Goal: Task Accomplishment & Management: Complete application form

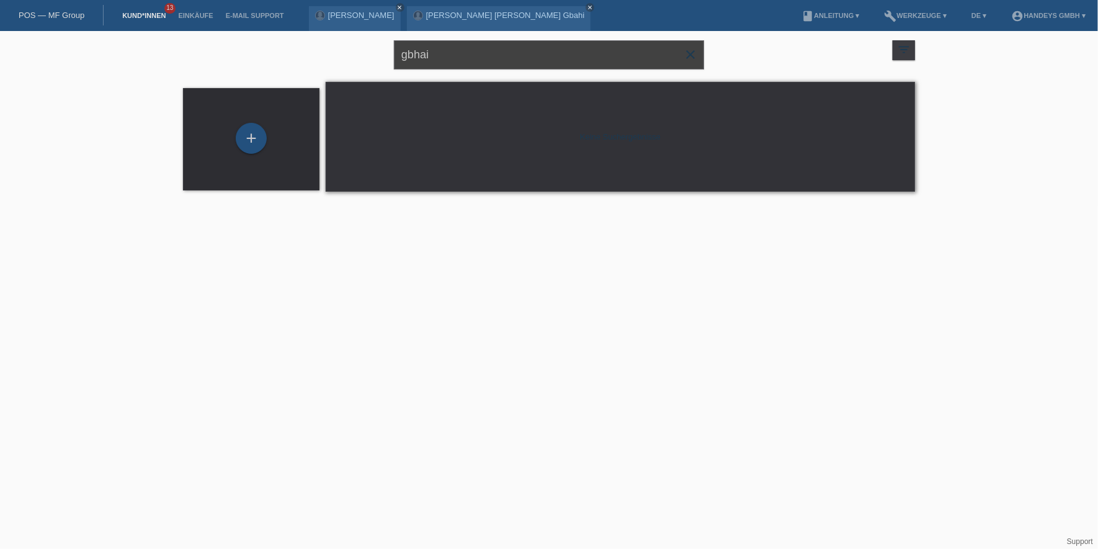
drag, startPoint x: 513, startPoint y: 61, endPoint x: 629, endPoint y: 36, distance: 118.7
click at [344, 36] on div "gbhai close filter_list view_module Alle Kund*innen anzeigen star Markierte [PE…" at bounding box center [549, 53] width 744 height 45
drag, startPoint x: 475, startPoint y: 40, endPoint x: 465, endPoint y: 49, distance: 13.2
click at [474, 40] on input "gbhai" at bounding box center [549, 54] width 310 height 29
click at [695, 56] on icon "close" at bounding box center [690, 54] width 15 height 15
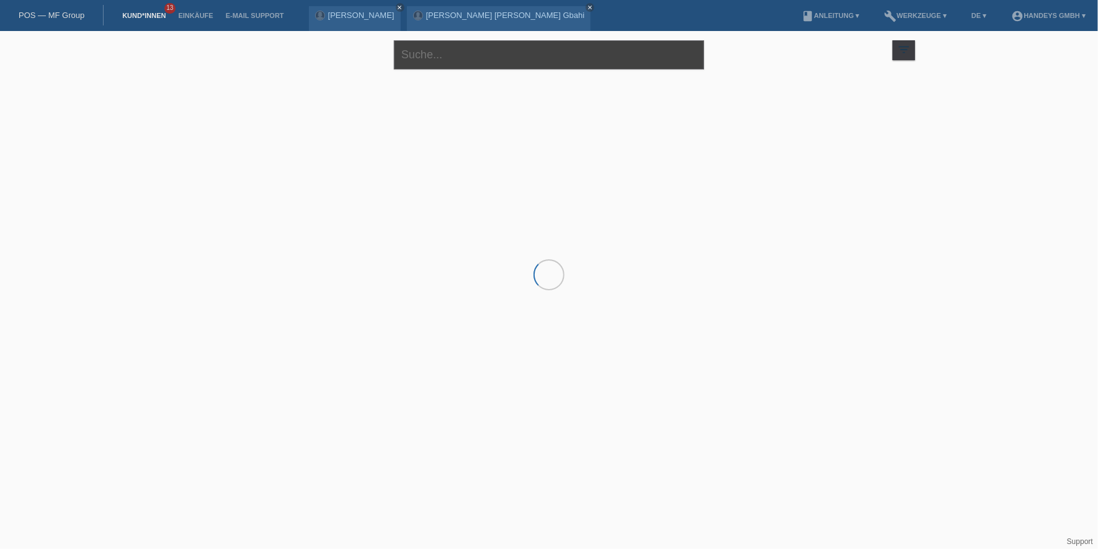
click at [515, 58] on input "text" at bounding box center [549, 54] width 310 height 29
type input "mohsen"
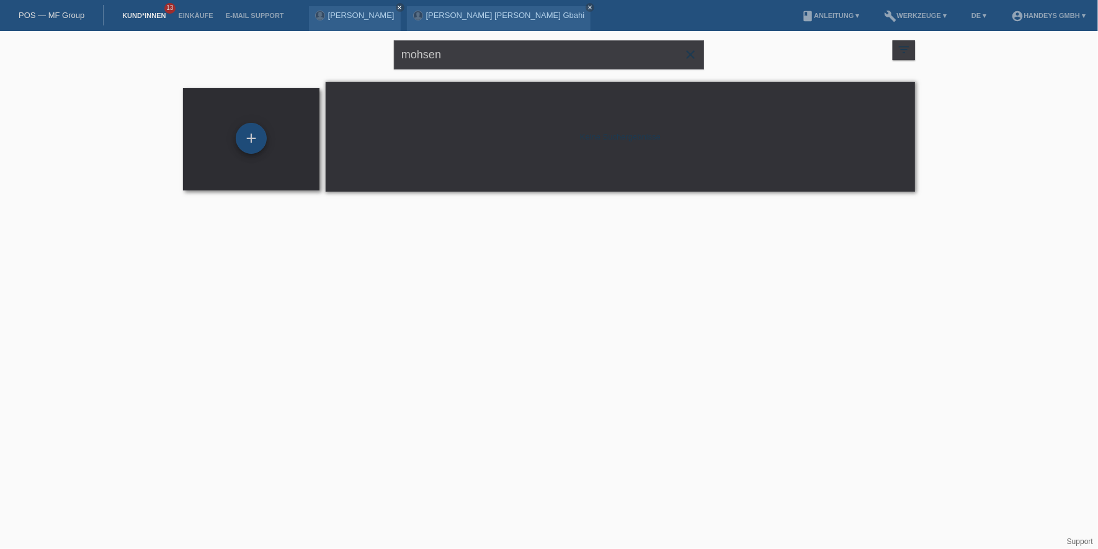
click at [244, 132] on div "+" at bounding box center [251, 138] width 31 height 31
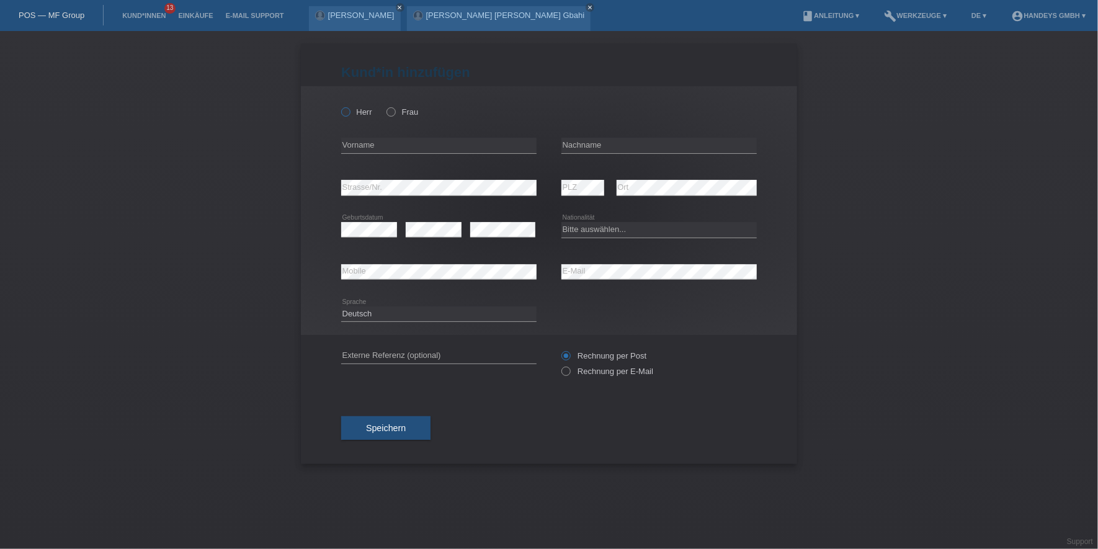
click at [357, 113] on label "Herr" at bounding box center [356, 111] width 31 height 9
click at [349, 113] on input "Herr" at bounding box center [345, 111] width 8 height 8
radio input "true"
click at [357, 138] on input "text" at bounding box center [438, 146] width 195 height 16
type input "Mohsen"
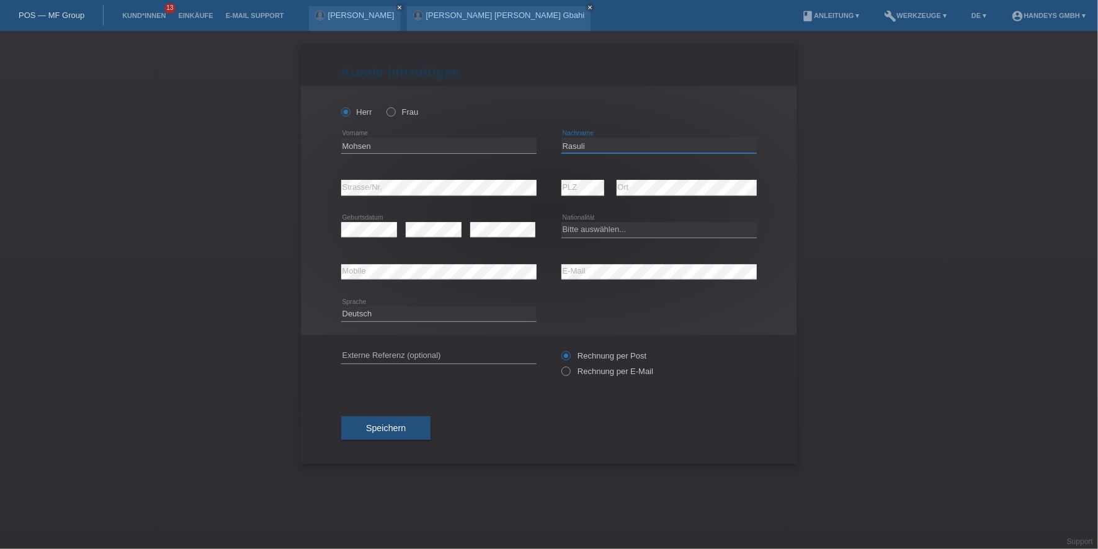
type input "Rasuli"
select select "AF"
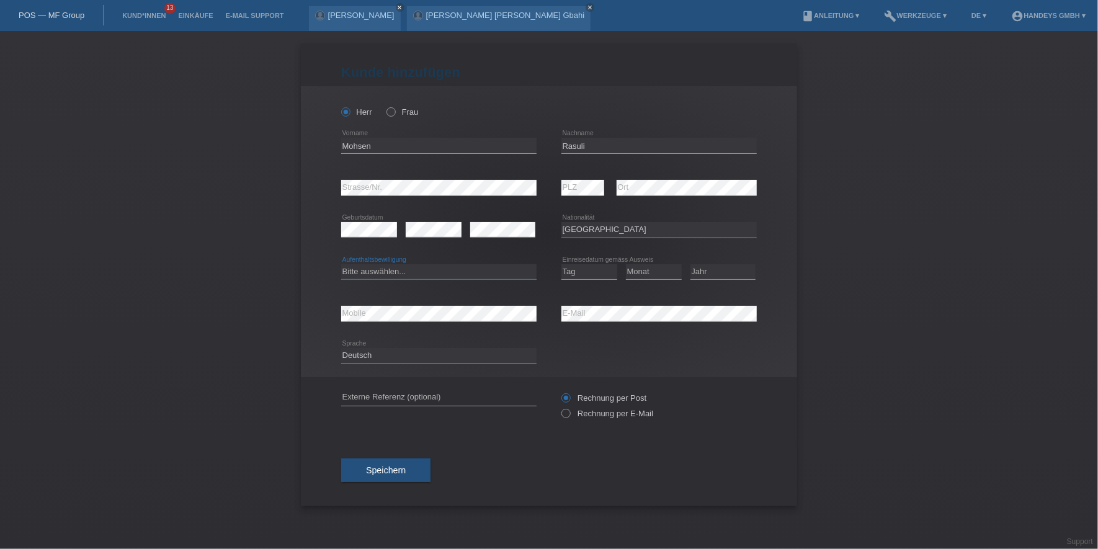
click at [407, 274] on select "Bitte auswählen... C B B - Flüchtlingsstatus Andere" at bounding box center [438, 271] width 195 height 15
click at [376, 277] on select "Bitte auswählen... C B B - Flüchtlingsstatus Andere" at bounding box center [438, 271] width 195 height 15
select select "B"
click at [341, 264] on select "Bitte auswählen... C B B - Flüchtlingsstatus Andere" at bounding box center [438, 271] width 195 height 15
click at [592, 274] on select "Tag 01 02 03 04 05 06 07 08 09 10 11" at bounding box center [589, 271] width 56 height 15
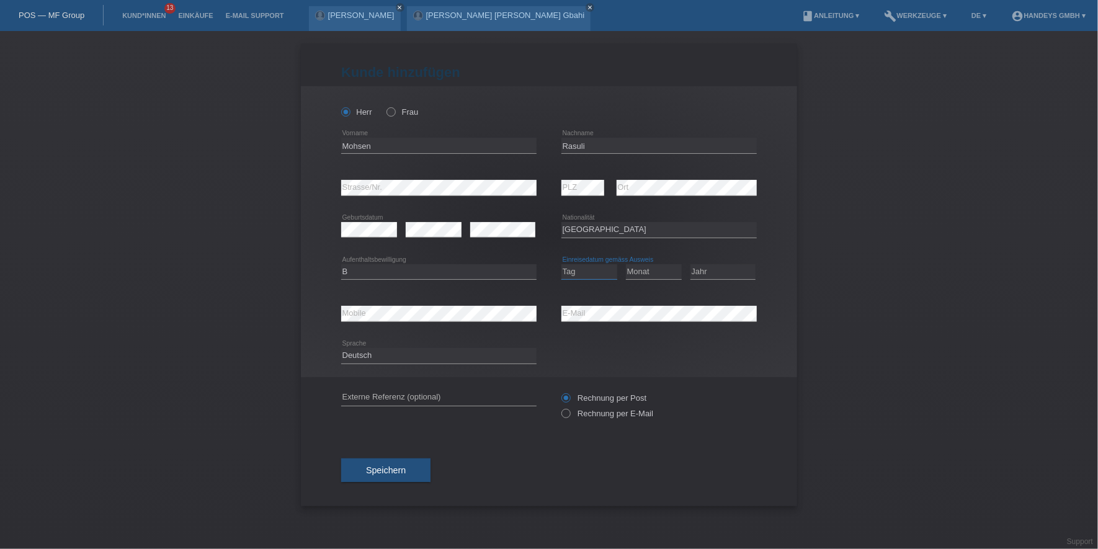
select select "10"
click at [561, 264] on select "Tag 01 02 03 04 05 06 07 08 09 10 11" at bounding box center [589, 271] width 56 height 15
select select "06"
select select "2015"
click at [443, 394] on input "text" at bounding box center [438, 398] width 195 height 16
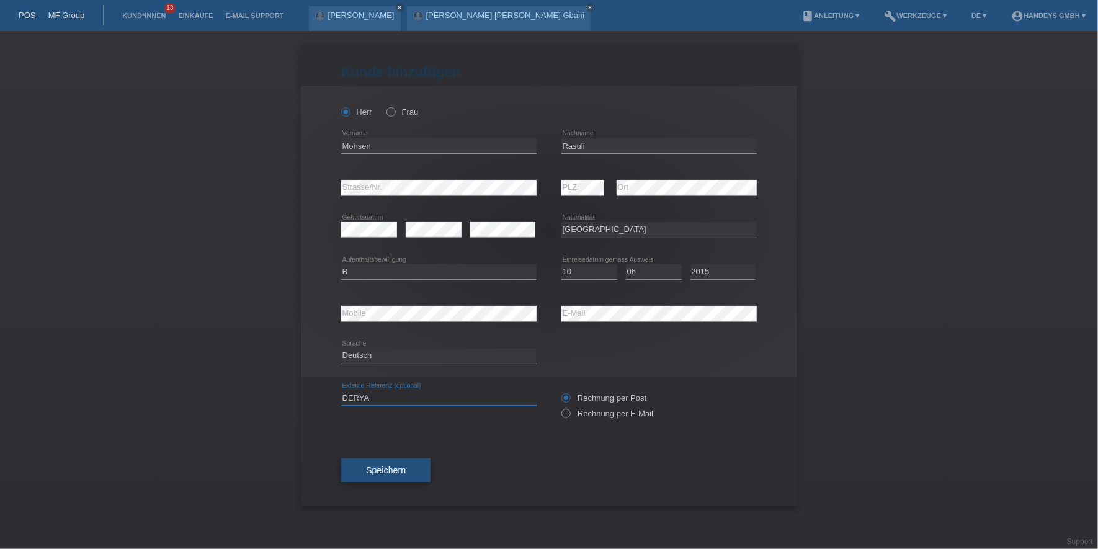
type input "DERYA"
click at [388, 465] on span "Speichern" at bounding box center [386, 470] width 40 height 10
click at [318, 313] on div "Herr Frau Mohsen error Vorname Rasuli PLZ" at bounding box center [549, 235] width 496 height 298
click at [370, 488] on button "Speichern" at bounding box center [385, 477] width 89 height 24
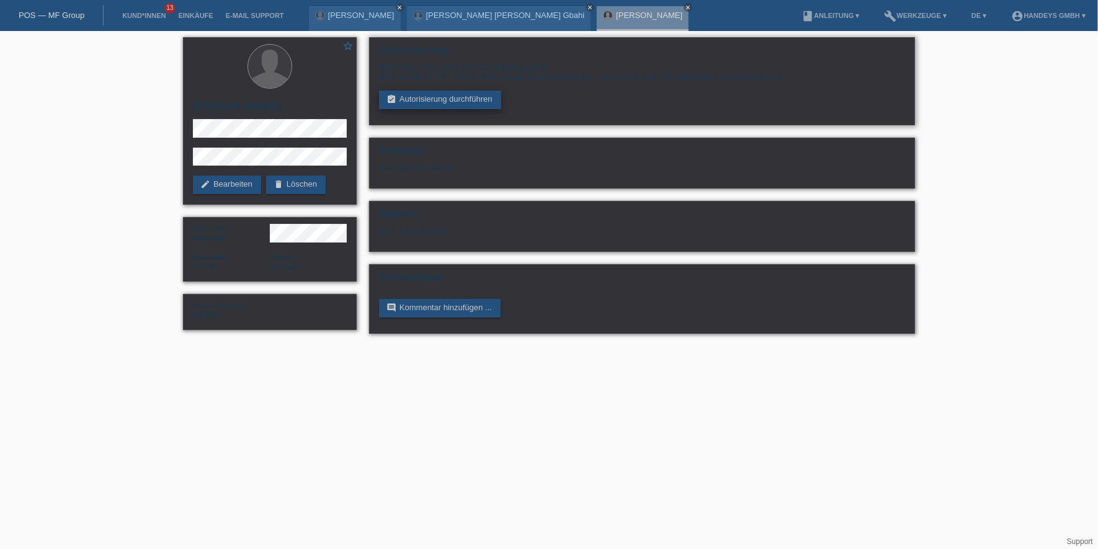
click at [497, 91] on link "assignment_turned_in Autorisierung durchführen" at bounding box center [440, 100] width 122 height 19
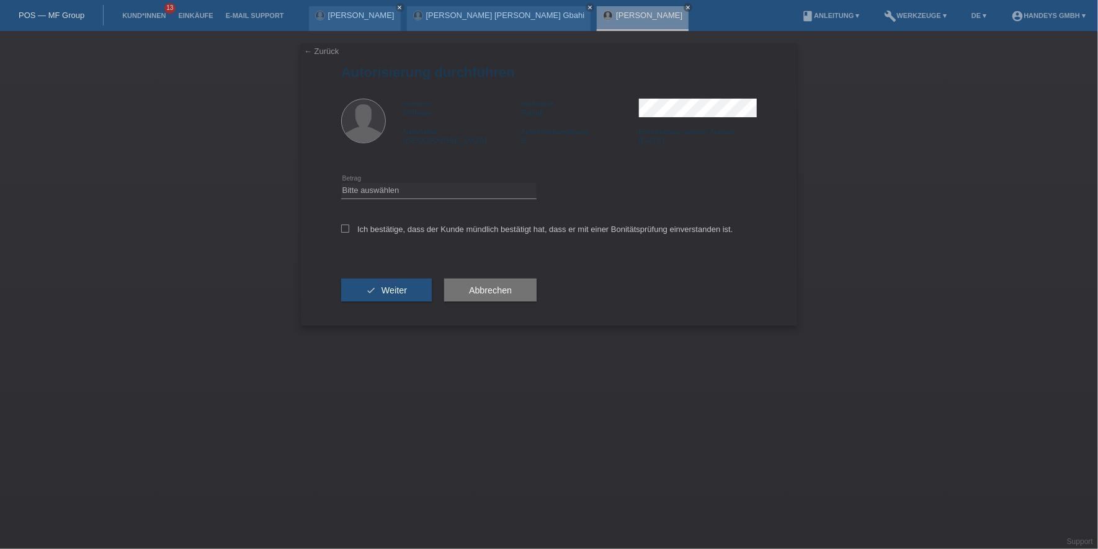
click at [408, 198] on div "Bitte auswählen CHF 1.00 - CHF 499.00 CHF 500.00 - CHF 1'999.00 CHF 2'000.00 - …" at bounding box center [438, 191] width 195 height 42
click at [422, 197] on select "Bitte auswählen CHF 1.00 - CHF 499.00 CHF 500.00 - CHF 1'999.00 CHF 2'000.00 - …" at bounding box center [438, 190] width 195 height 15
click at [417, 261] on div "check Weiter" at bounding box center [386, 290] width 91 height 72
click at [436, 184] on select "Bitte auswählen CHF 1.00 - CHF 499.00 CHF 500.00 - CHF 1'999.00 CHF 2'000.00 - …" at bounding box center [438, 190] width 195 height 15
select select "3"
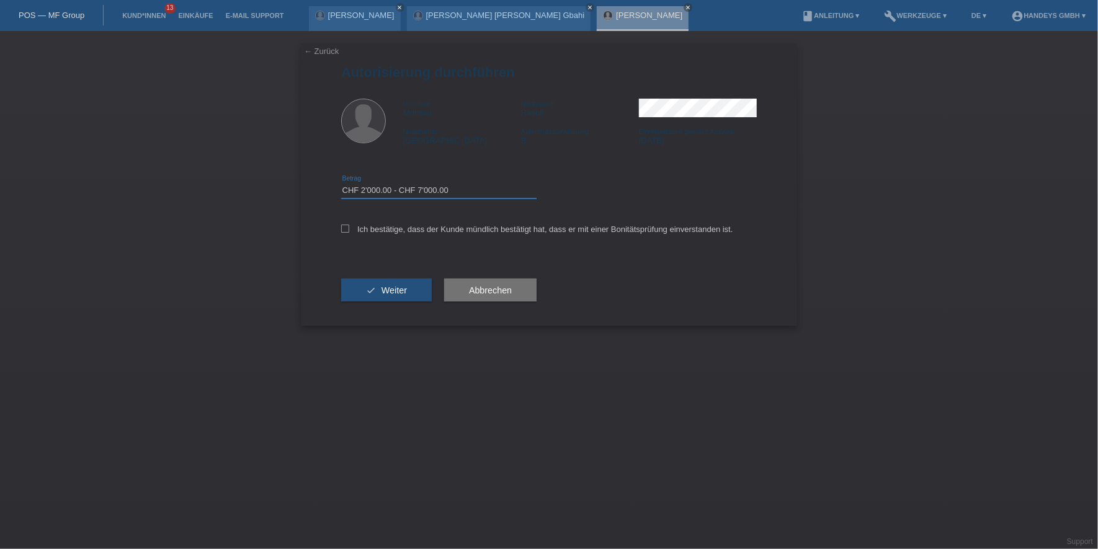
click at [341, 183] on select "Bitte auswählen CHF 1.00 - CHF 499.00 CHF 500.00 - CHF 1'999.00 CHF 2'000.00 - …" at bounding box center [438, 190] width 195 height 15
click at [424, 226] on label "Ich bestätige, dass der Kunde mündlich bestätigt hat, dass er mit einer Bonität…" at bounding box center [537, 229] width 392 height 9
click at [349, 226] on input "Ich bestätige, dass der Kunde mündlich bestätigt hat, dass er mit einer Bonität…" at bounding box center [345, 229] width 8 height 8
checkbox input "true"
click at [393, 286] on span "Weiter" at bounding box center [393, 290] width 25 height 10
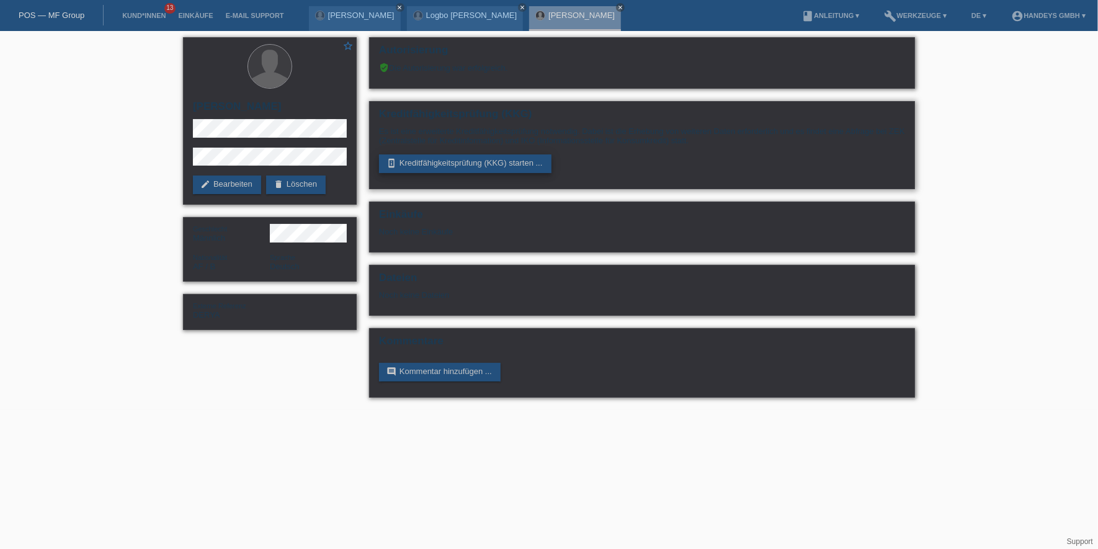
click at [465, 160] on link "perm_device_information Kreditfähigkeitsprüfung (KKG) starten ..." at bounding box center [465, 163] width 172 height 19
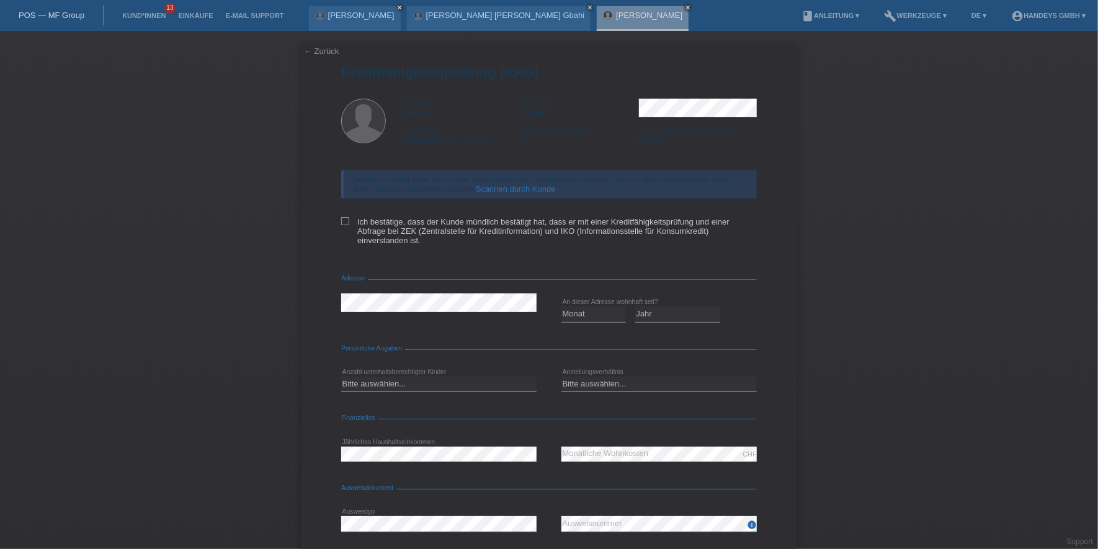
click at [537, 188] on link "Scannen durch Kunde" at bounding box center [516, 188] width 80 height 9
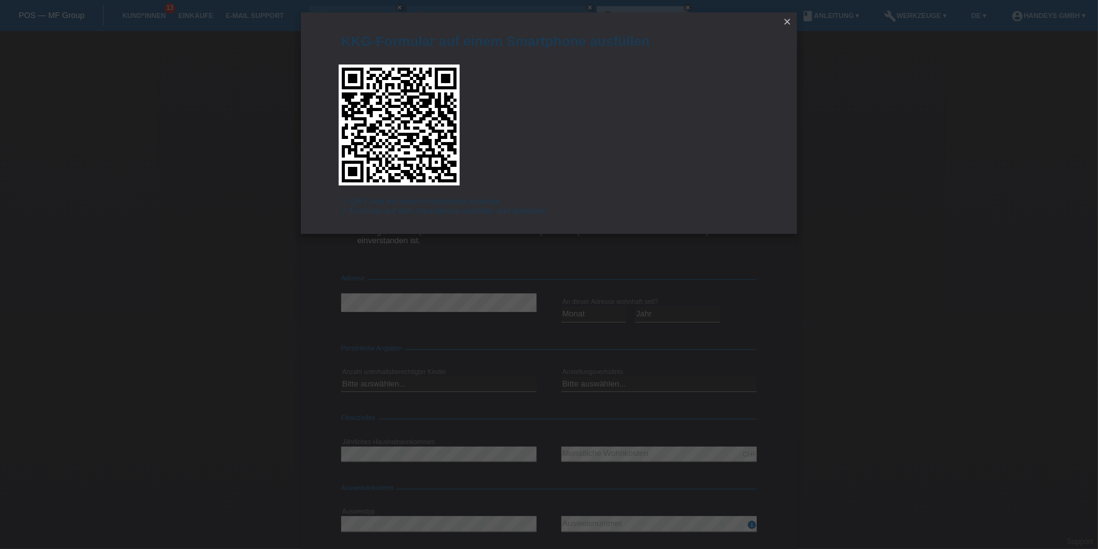
click at [787, 17] on icon "close" at bounding box center [787, 22] width 10 height 10
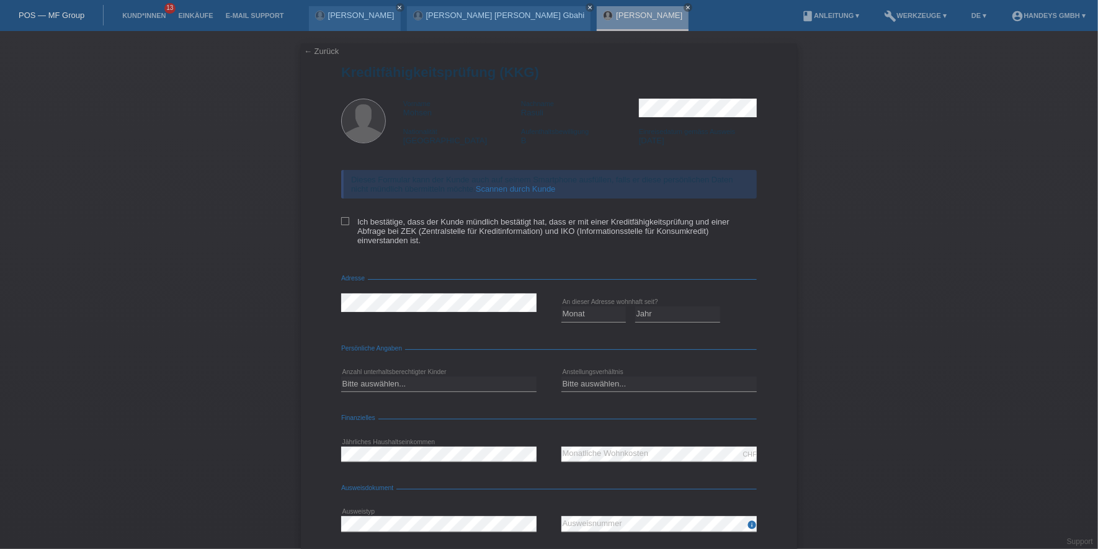
click at [313, 47] on link "← Zurück" at bounding box center [321, 51] width 35 height 9
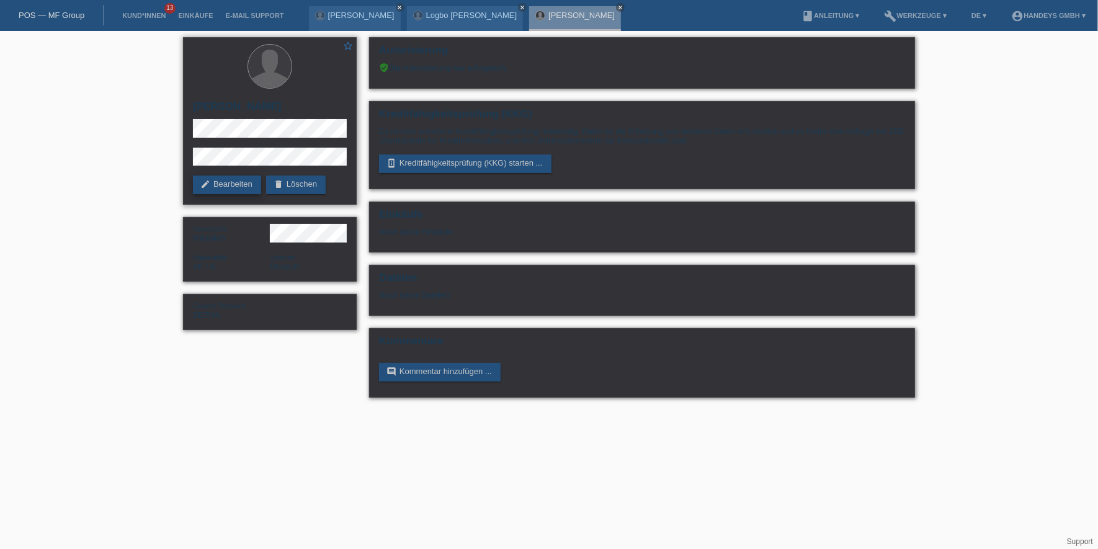
click at [238, 184] on link "edit Bearbeiten" at bounding box center [227, 185] width 68 height 19
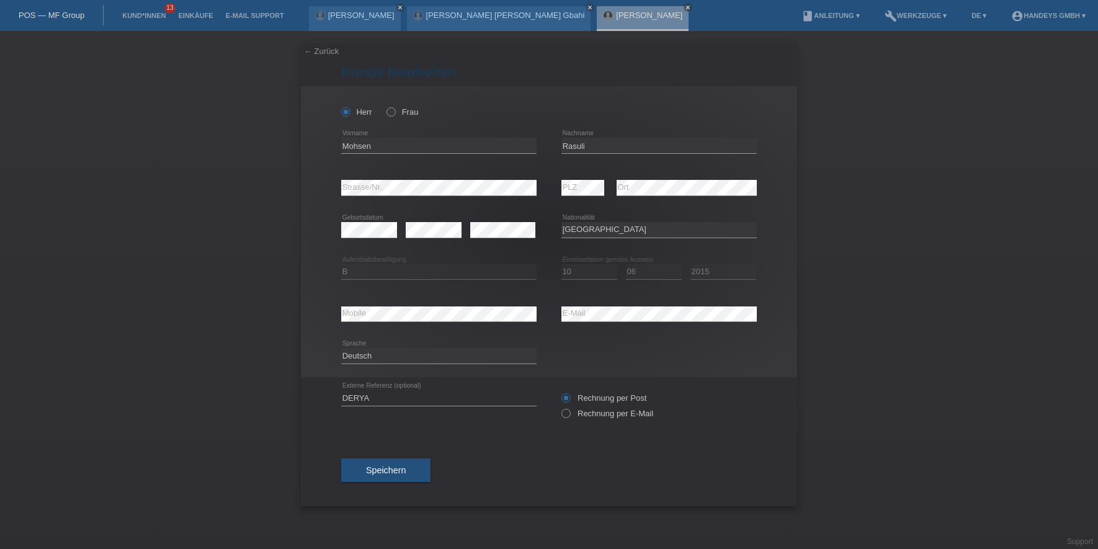
select select "AF"
select select "B"
select select "10"
select select "06"
select select "2015"
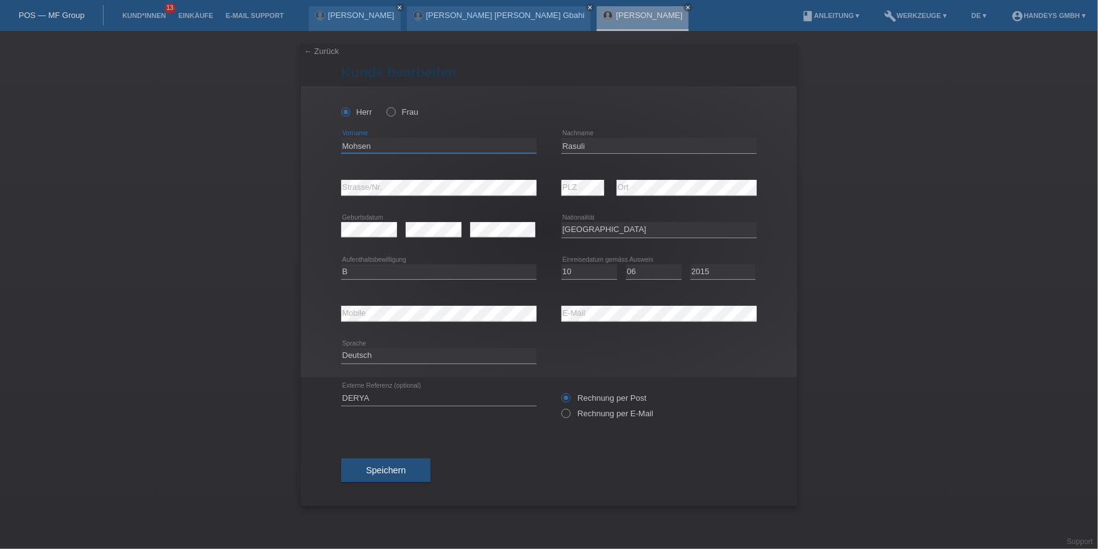
click at [345, 147] on input "Mohsen" at bounding box center [438, 146] width 195 height 16
click at [575, 148] on input "Rasuli" at bounding box center [658, 146] width 195 height 16
click at [354, 147] on input "Mohsen" at bounding box center [438, 146] width 195 height 16
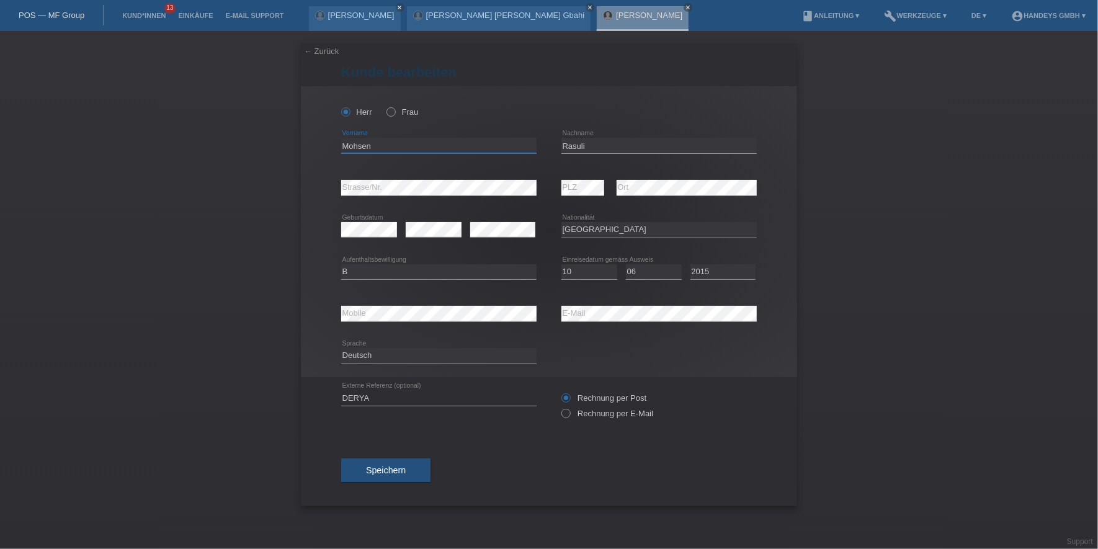
click at [354, 147] on input "Mohsen" at bounding box center [438, 146] width 195 height 16
click at [532, 311] on div "error Mobile error E-Mail" at bounding box center [549, 314] width 416 height 42
click at [367, 457] on div "Speichern" at bounding box center [549, 470] width 416 height 72
click at [367, 459] on button "Speichern" at bounding box center [385, 470] width 89 height 24
